Goal: Information Seeking & Learning: Find specific fact

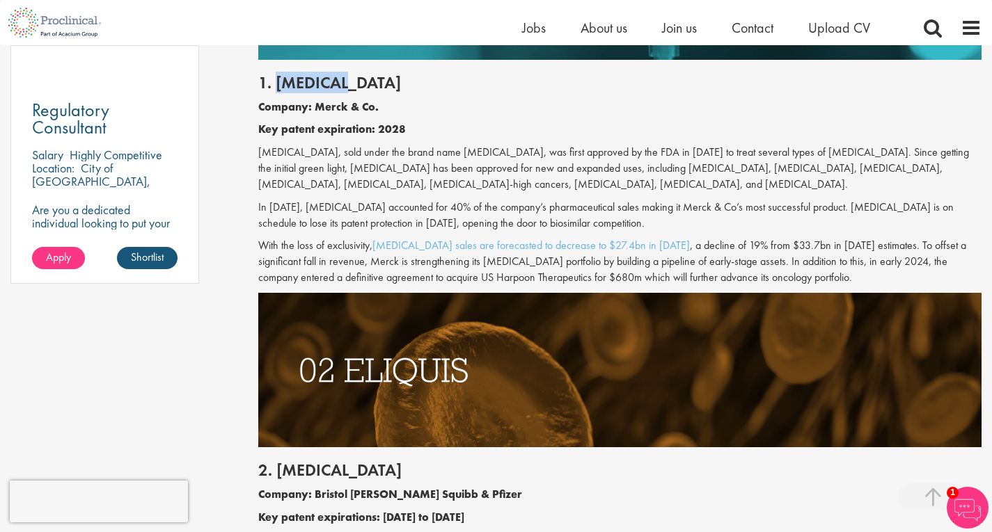
drag, startPoint x: 369, startPoint y: 91, endPoint x: 276, endPoint y: 84, distance: 93.6
click at [276, 84] on h2 "1. [MEDICAL_DATA]" at bounding box center [619, 83] width 723 height 18
copy h2 "[MEDICAL_DATA]"
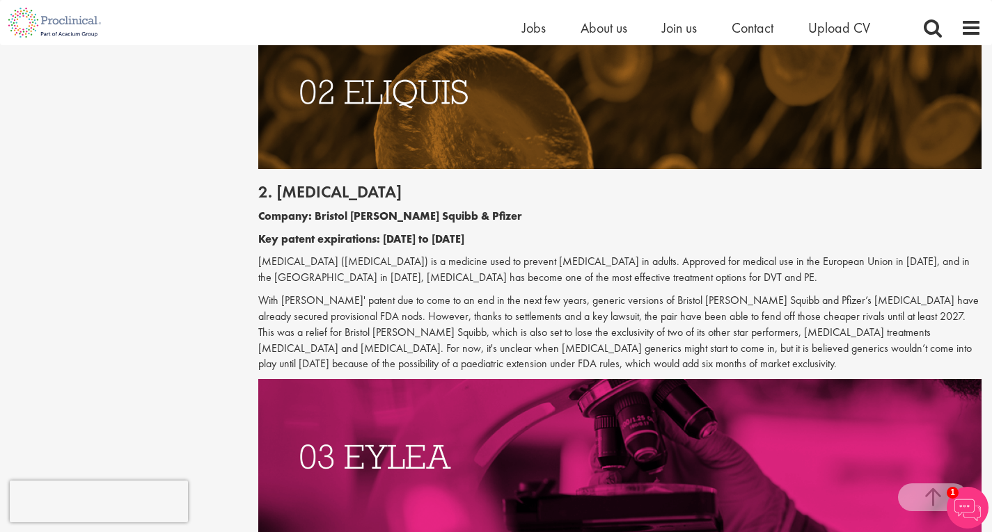
scroll to position [1531, 0]
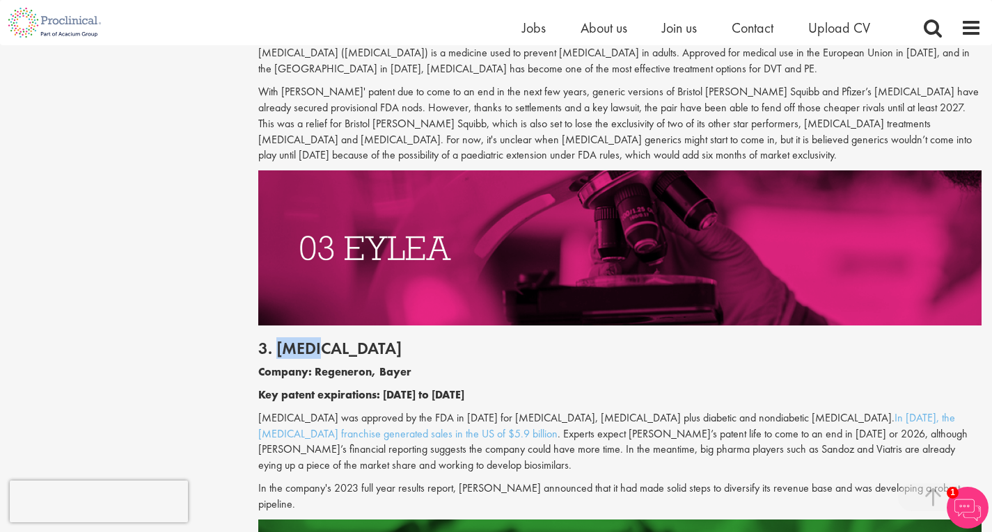
drag, startPoint x: 326, startPoint y: 352, endPoint x: 276, endPoint y: 352, distance: 50.8
click at [276, 352] on h2 "3. [MEDICAL_DATA]" at bounding box center [619, 349] width 723 height 18
copy h2 "[MEDICAL_DATA]"
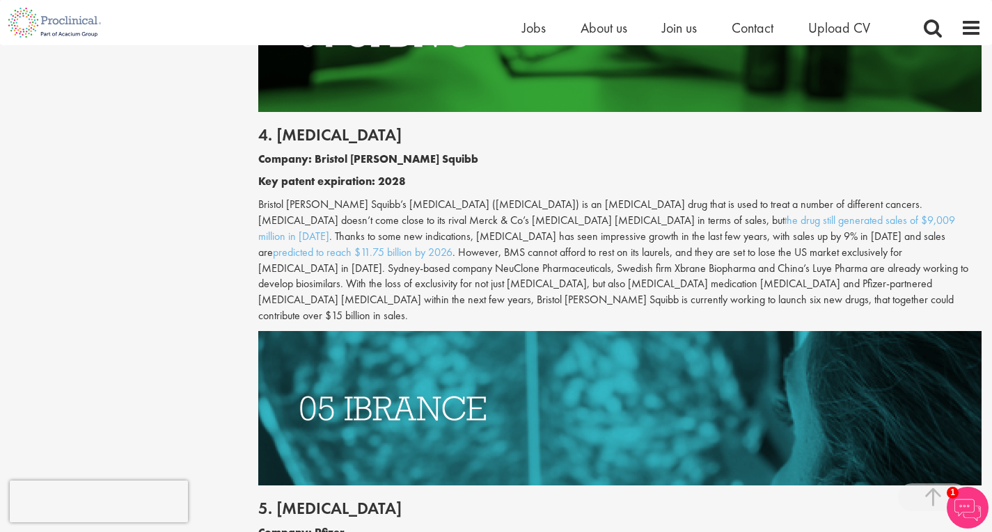
scroll to position [2088, 0]
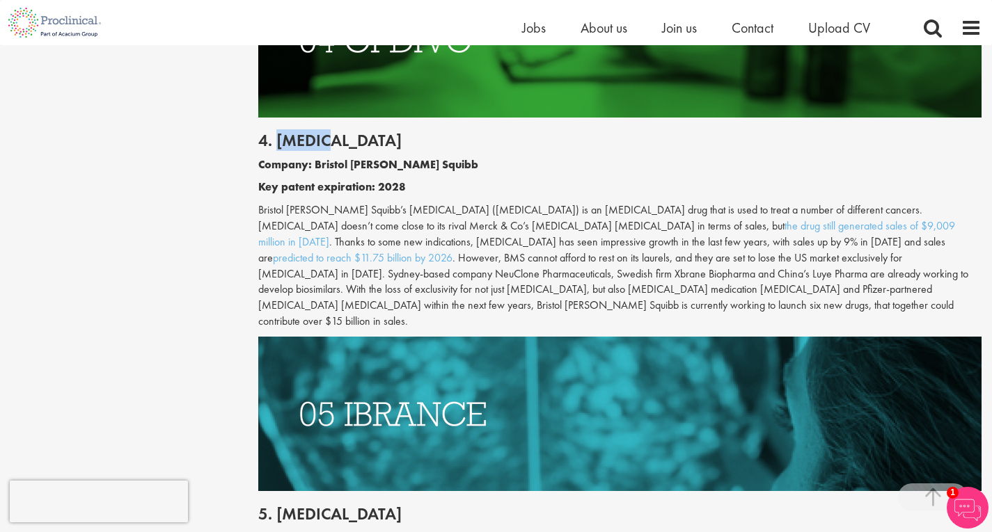
drag, startPoint x: 337, startPoint y: 122, endPoint x: 283, endPoint y: 133, distance: 55.3
click at [283, 133] on h2 "4. [MEDICAL_DATA]" at bounding box center [619, 141] width 723 height 18
copy h2 "[MEDICAL_DATA]"
